Goal: Find specific page/section: Find specific page/section

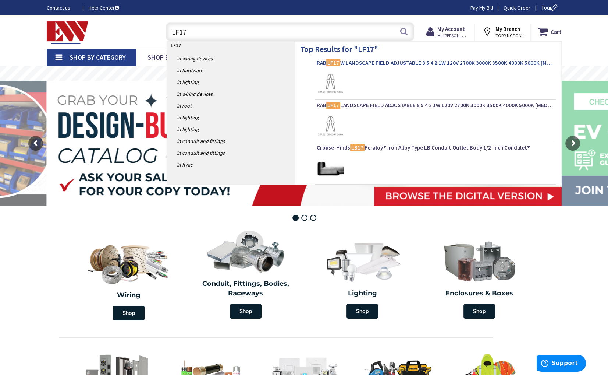
type input "LF17"
click at [384, 63] on span "RAB LF17 W LANDSCAPE FIELD ADJUSTABLE 8 5 4 2 1W 120V 2700K 3000K 3500K 4000K 5…" at bounding box center [435, 62] width 237 height 7
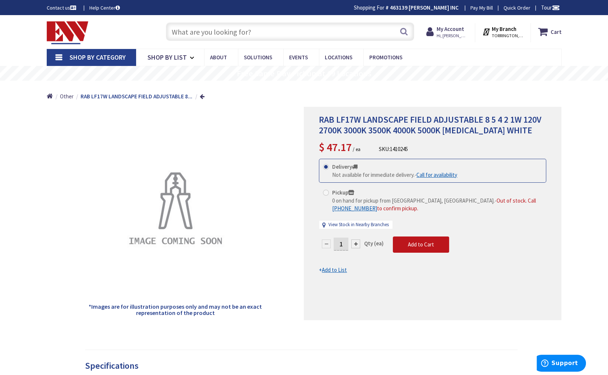
click at [313, 27] on input "text" at bounding box center [290, 31] width 248 height 18
paste input "LF17"
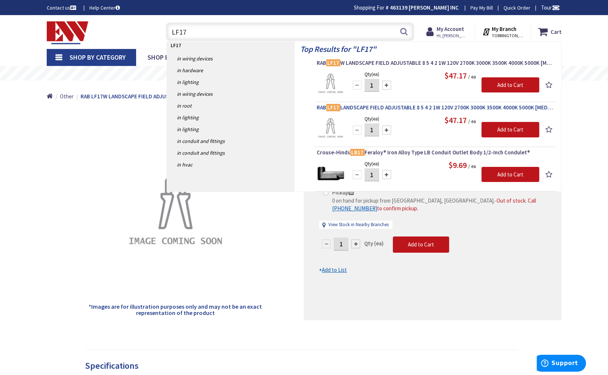
type input "LF17"
click at [396, 112] on link "RAB LF17 LANDSCAPE FIELD ADJUSTABLE 8 5 4 2 1W 120V 2700K 3000K 3500K 4000K 500…" at bounding box center [435, 108] width 237 height 9
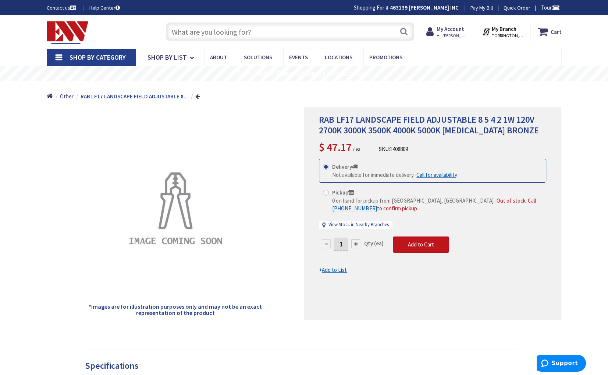
drag, startPoint x: 42, startPoint y: 158, endPoint x: 138, endPoint y: 119, distance: 104.2
click at [42, 158] on main "Back *Images are for illustration purposes only and may not be an exact represe…" at bounding box center [304, 288] width 552 height 363
drag, startPoint x: 37, startPoint y: 145, endPoint x: 78, endPoint y: 118, distance: 49.4
click at [37, 145] on main "Back *Images are for illustration purposes only and may not be an exact represe…" at bounding box center [304, 288] width 552 height 363
